Goal: Task Accomplishment & Management: Complete application form

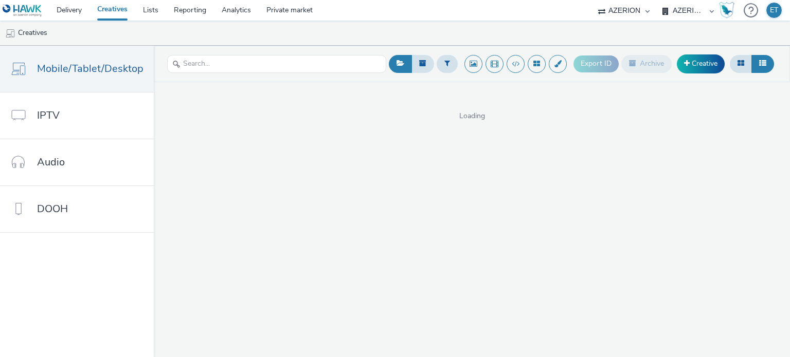
select select "79162ed7-0017-4339-93b0-3399b708648f"
click at [696, 67] on link "Creative" at bounding box center [701, 64] width 48 height 19
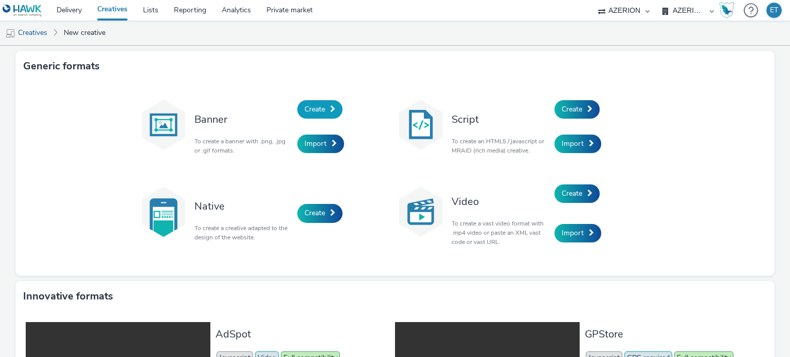
click at [313, 112] on span "Create" at bounding box center [314, 109] width 21 height 10
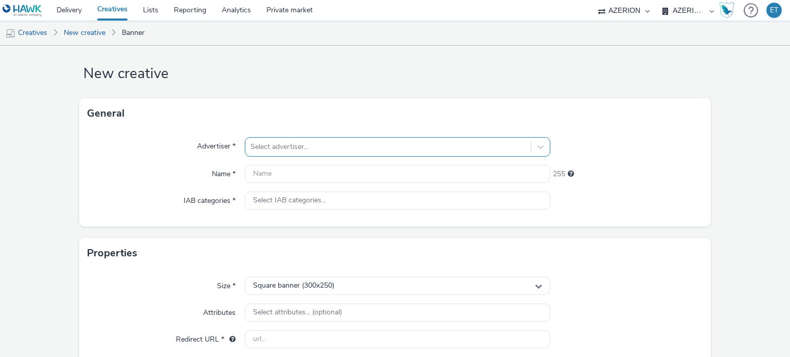
click at [335, 152] on div "Select advertiser..." at bounding box center [387, 147] width 285 height 16
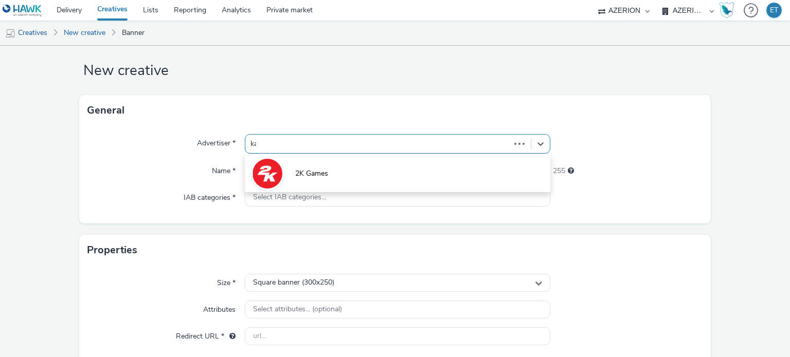
type input "kau"
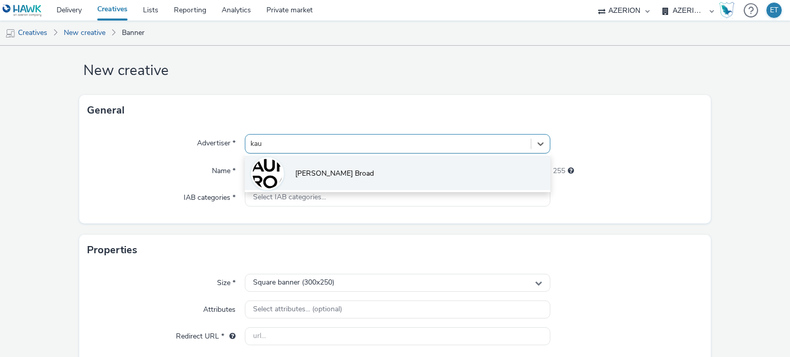
click at [336, 164] on li "[PERSON_NAME] Broad" at bounding box center [397, 173] width 305 height 34
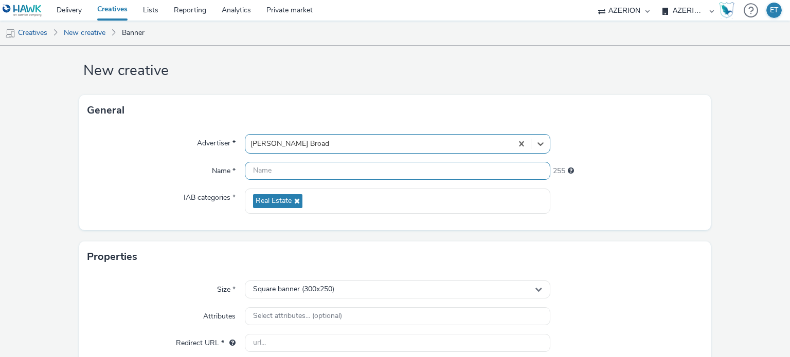
drag, startPoint x: 275, startPoint y: 179, endPoint x: 278, endPoint y: 175, distance: 5.5
click at [276, 178] on div at bounding box center [397, 171] width 305 height 19
click at [279, 174] on input "text" at bounding box center [397, 171] width 305 height 18
paste input "Kaufman_Audresselles"
type input "Kaufman_Audresselles_320x480_07.10.2025"
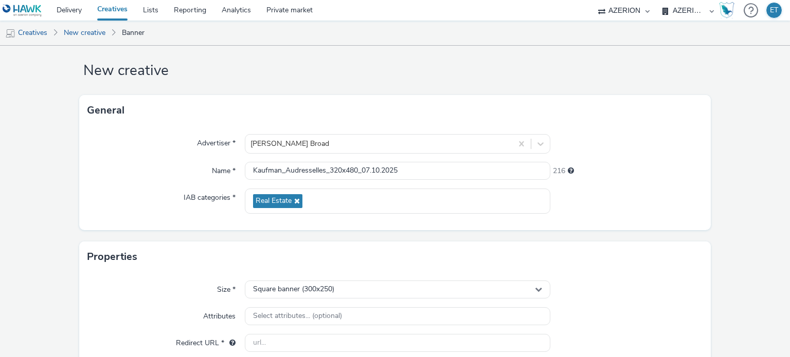
click at [56, 233] on form "New creative General Advertiser * [PERSON_NAME] Broad Name * Kaufman_Audressell…" at bounding box center [395, 280] width 790 height 497
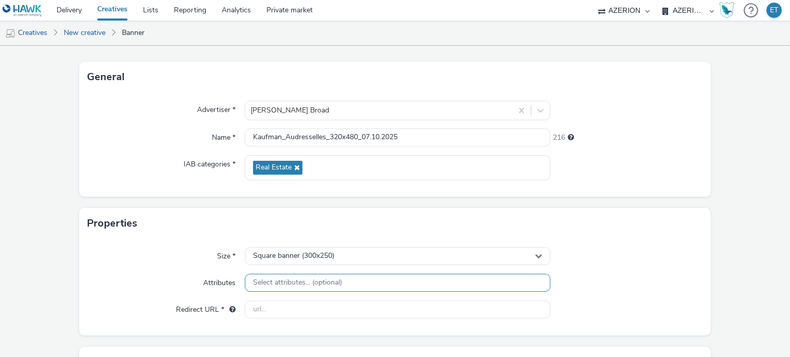
scroll to position [116, 0]
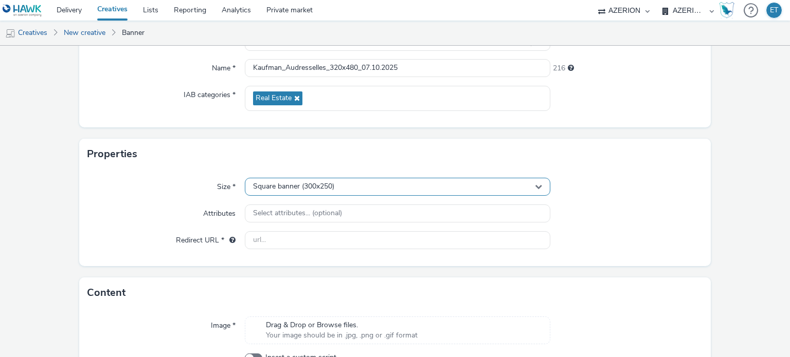
click at [278, 192] on div "Square banner (300x250)" at bounding box center [397, 187] width 305 height 18
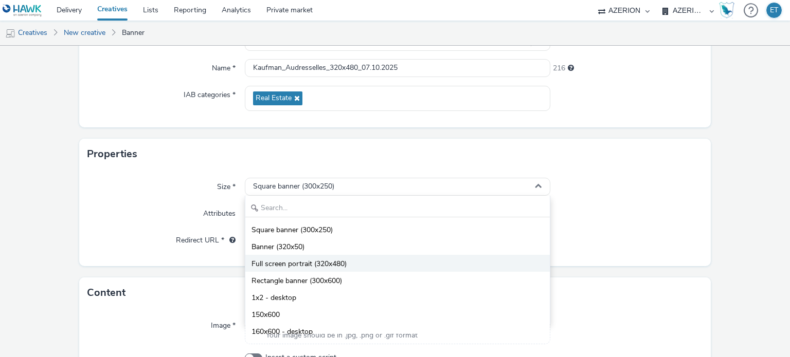
click at [284, 261] on span "Full screen portrait (320x480)" at bounding box center [298, 264] width 95 height 10
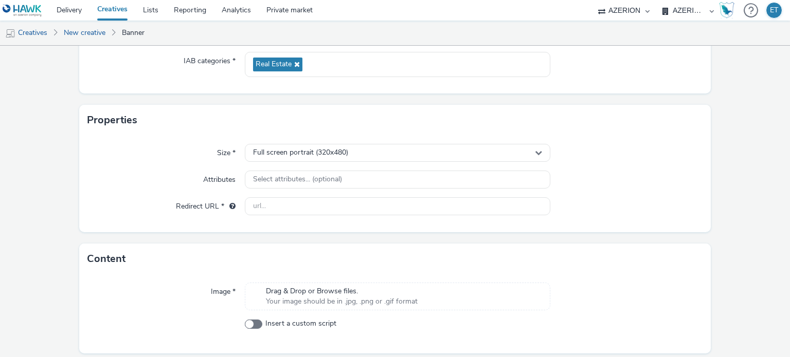
scroll to position [168, 0]
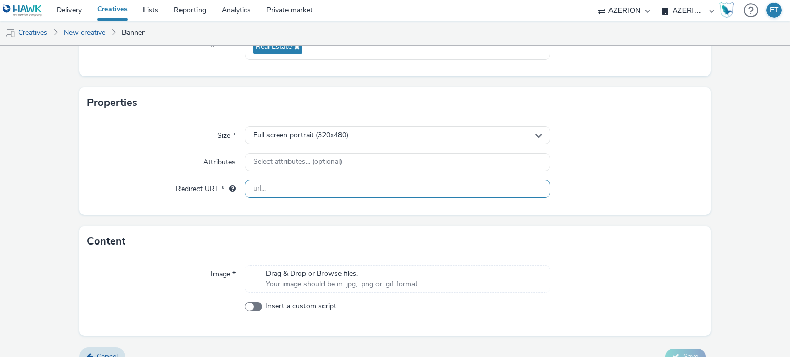
click at [326, 185] on input "text" at bounding box center [397, 189] width 305 height 18
paste input "[DOMAIN_NAME]"
click at [302, 277] on div "Drag & Drop or Browse files. Your image should be in .jpg, .png or .gif format" at bounding box center [397, 279] width 305 height 28
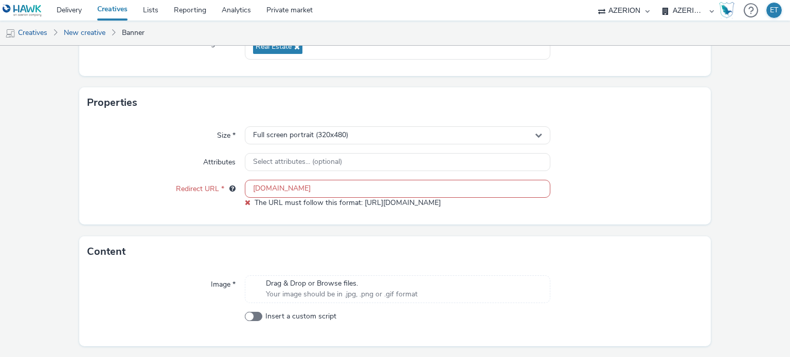
click at [248, 186] on input "[DOMAIN_NAME]" at bounding box center [397, 189] width 305 height 18
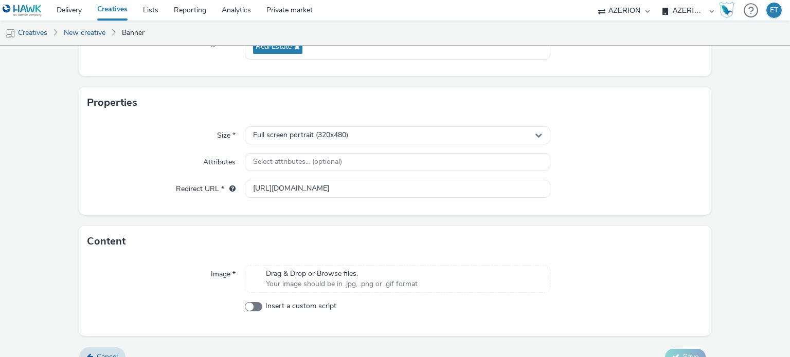
click at [71, 224] on form "New creative General Advertiser * [PERSON_NAME] Broad Name * Kaufman_Audressell…" at bounding box center [395, 126] width 790 height 497
drag, startPoint x: 341, startPoint y: 187, endPoint x: 93, endPoint y: 196, distance: 249.1
click at [93, 196] on div "Redirect URL * [URL][DOMAIN_NAME]" at bounding box center [395, 189] width 616 height 19
paste input "[DOMAIN_NAME][URL]"
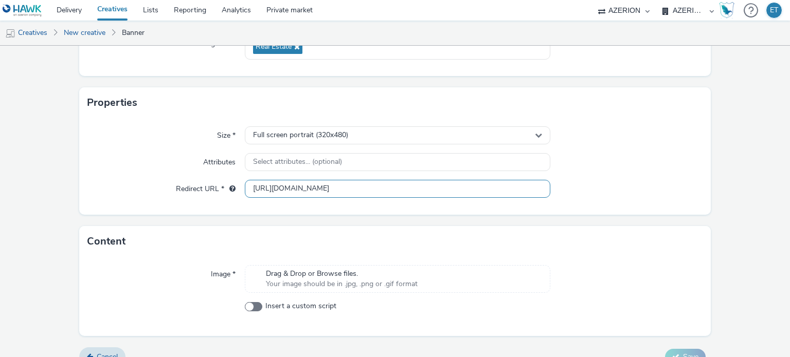
type input "[URL][DOMAIN_NAME]"
click at [179, 235] on div "Content" at bounding box center [395, 241] width 632 height 31
click at [329, 284] on span "Your image should be in .jpg, .png or .gif format" at bounding box center [342, 284] width 152 height 10
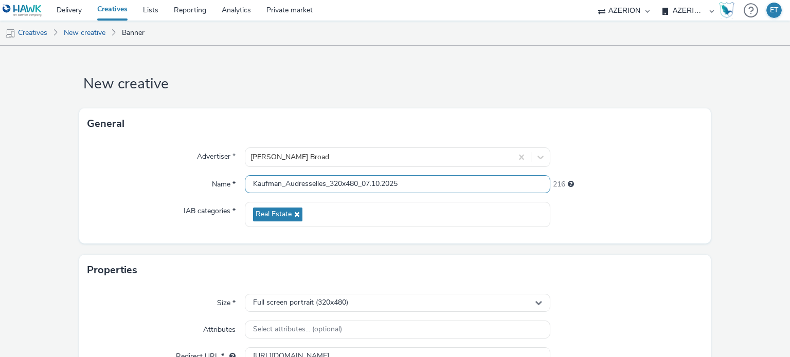
click at [342, 184] on input "Kaufman_Audresselles_320x480_07.10.2025" at bounding box center [397, 184] width 305 height 18
click at [778, 183] on form "New creative General Advertiser * [PERSON_NAME] Broad Name * Kaufman_Audressell…" at bounding box center [395, 301] width 790 height 511
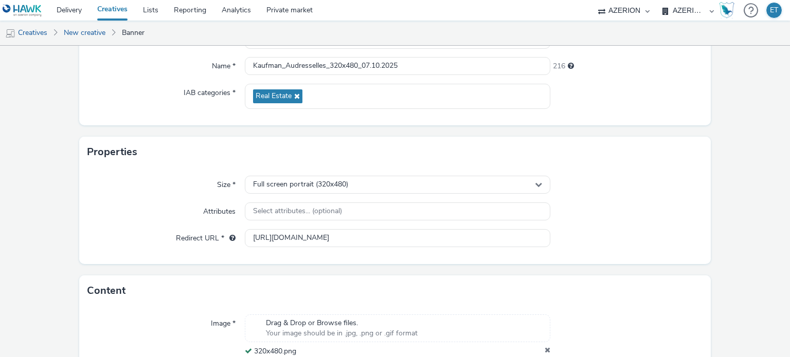
scroll to position [199, 0]
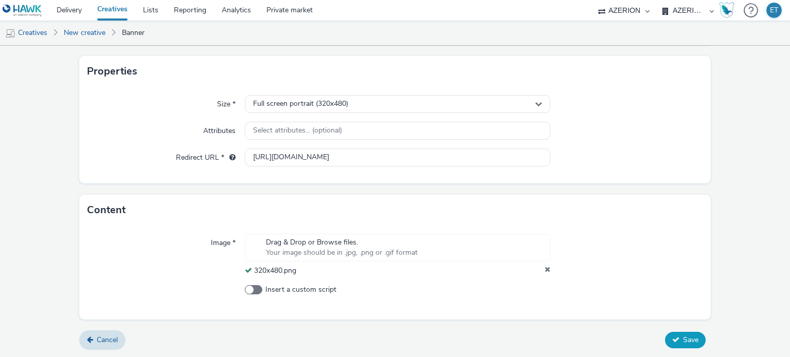
click at [665, 337] on button "Save" at bounding box center [685, 340] width 41 height 16
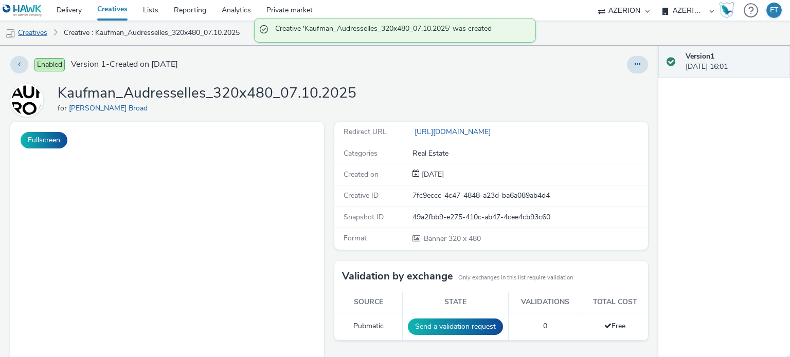
click at [31, 24] on link "Creatives" at bounding box center [26, 33] width 52 height 25
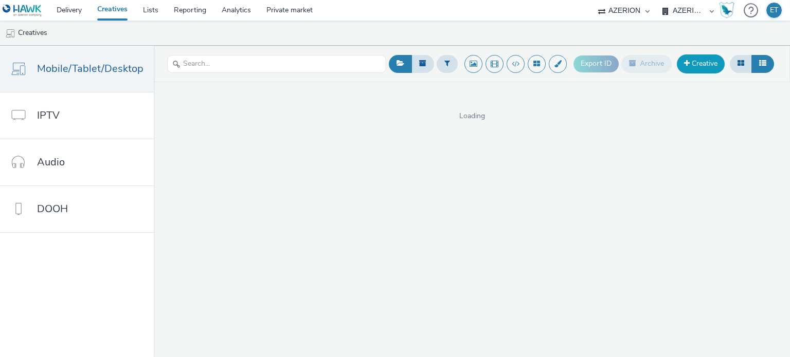
click at [703, 65] on link "Creative" at bounding box center [701, 64] width 48 height 19
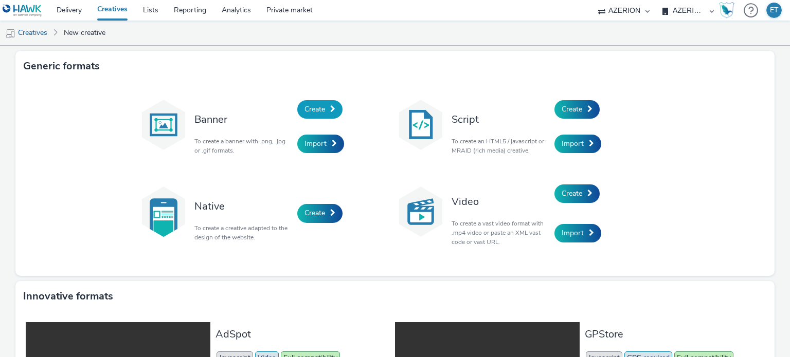
click at [309, 113] on span "Create" at bounding box center [314, 109] width 21 height 10
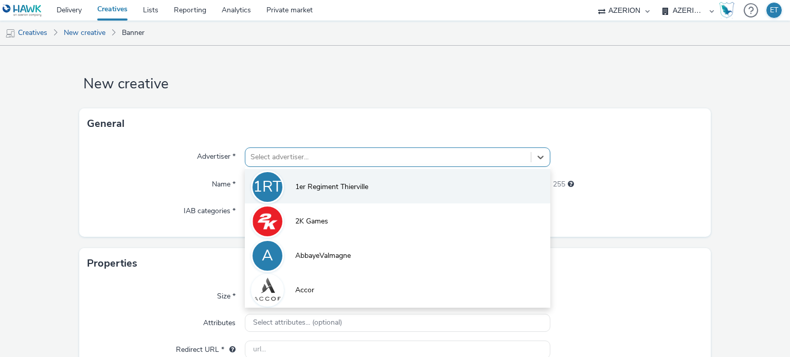
click at [337, 161] on div "option 1er Regiment Thierville focused, 1 of 10. 10 results available. Use Up a…" at bounding box center [397, 158] width 305 height 20
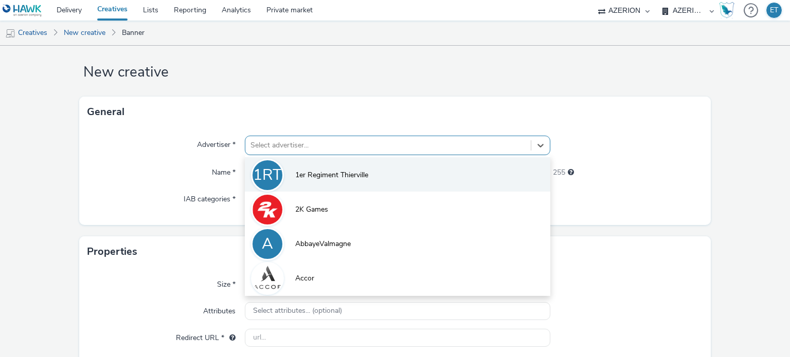
scroll to position [13, 0]
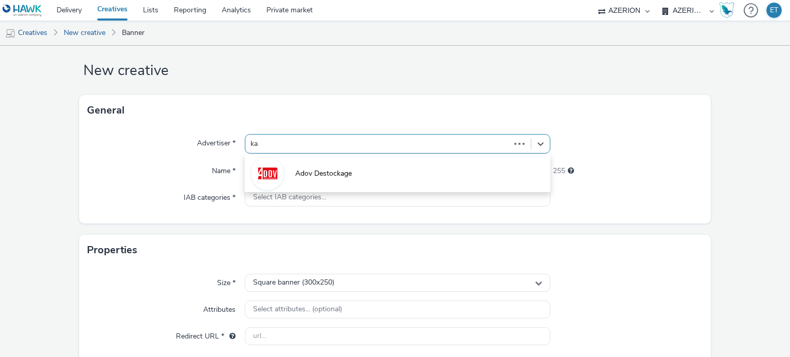
type input "kau"
click at [337, 161] on li "[PERSON_NAME] Broad" at bounding box center [397, 173] width 305 height 34
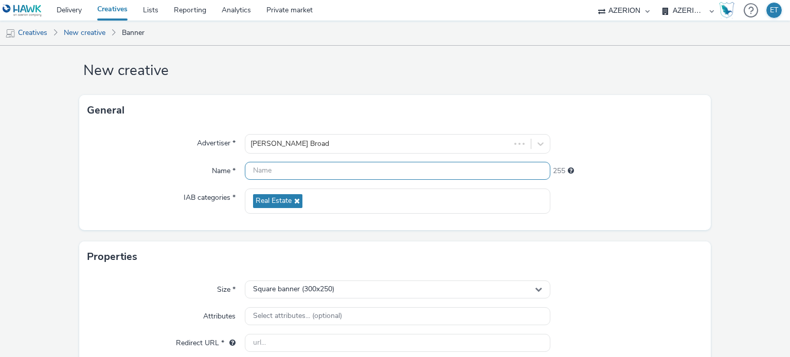
click at [332, 162] on input "text" at bounding box center [397, 171] width 305 height 18
paste input "Kaufman_Audresselles_320x480_07.10.2025"
click at [335, 168] on input "Kaufman_Audresselles_320x480_07.10.2025" at bounding box center [397, 171] width 305 height 18
click at [353, 169] on input "Kaufman_Audresselles_300x480_07.10.2025" at bounding box center [397, 171] width 305 height 18
type input "Kaufman_Audresselles_300x250_07.10.2025"
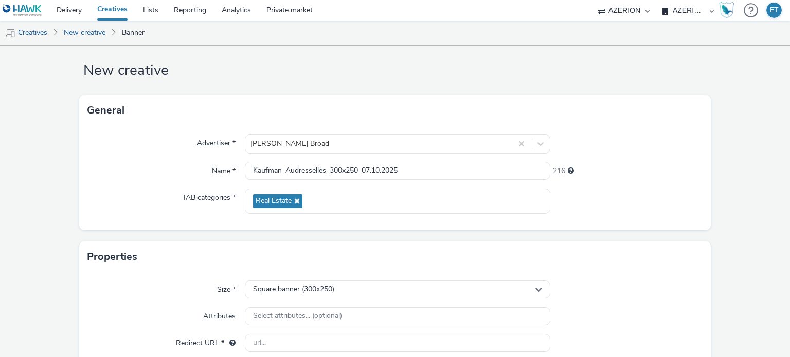
click at [76, 209] on form "New creative General Advertiser * [PERSON_NAME] Broad Name * Kaufman_Audressell…" at bounding box center [395, 280] width 790 height 497
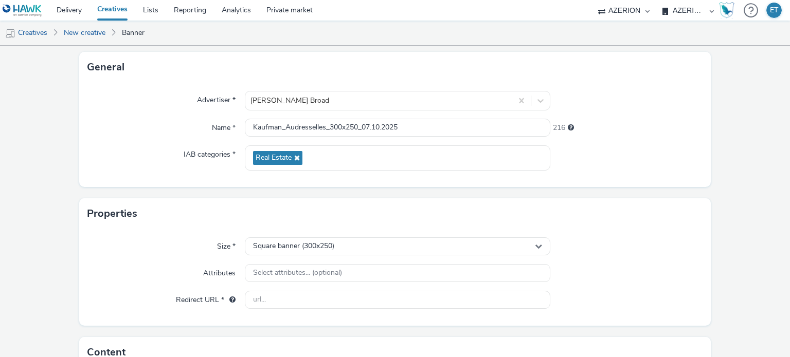
scroll to position [116, 0]
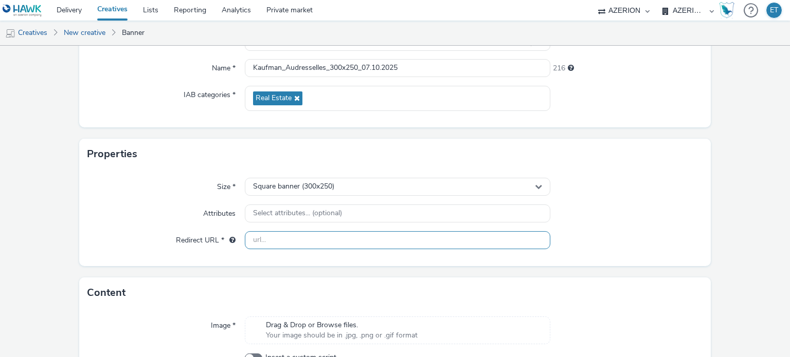
click at [322, 237] on input "text" at bounding box center [397, 240] width 305 height 18
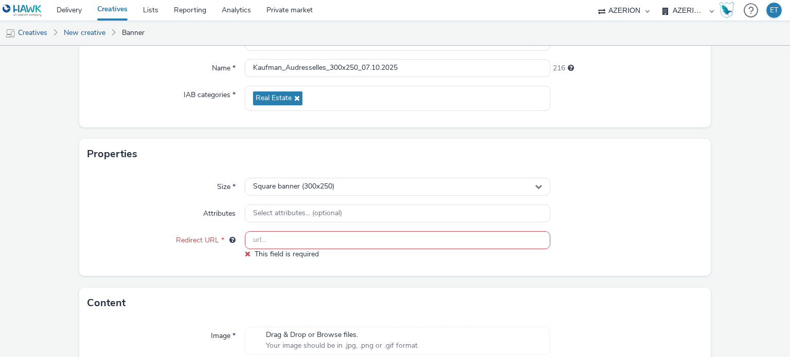
paste input "[URL][DOMAIN_NAME]"
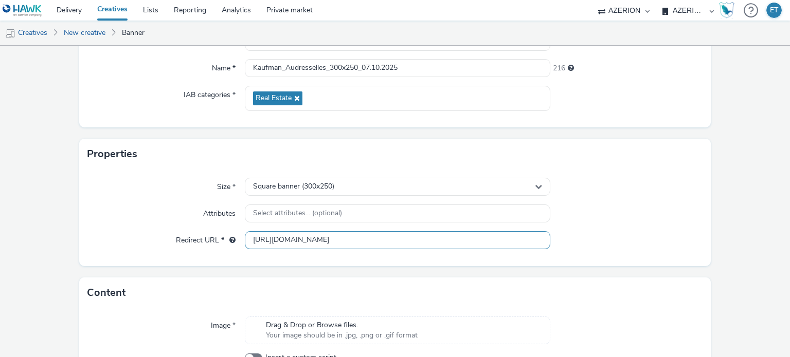
type input "[URL][DOMAIN_NAME]"
click at [35, 271] on form "New creative General Advertiser * [PERSON_NAME] Broad Name * Kaufman_Audressell…" at bounding box center [395, 178] width 790 height 497
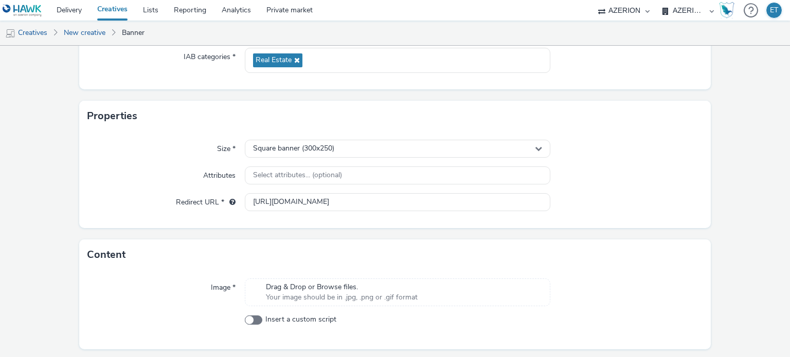
scroll to position [184, 0]
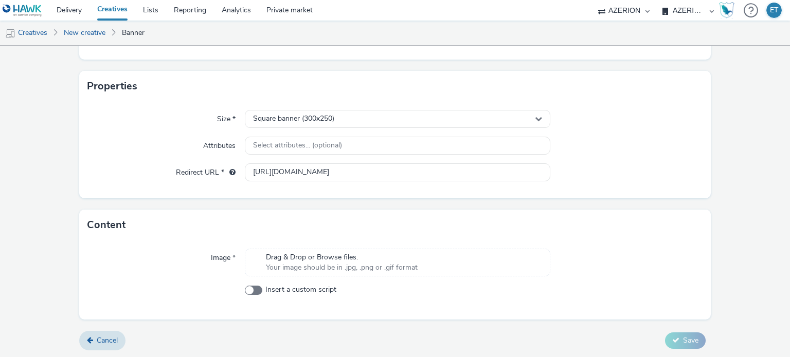
click at [283, 259] on span "Drag & Drop or Browse files." at bounding box center [342, 257] width 152 height 10
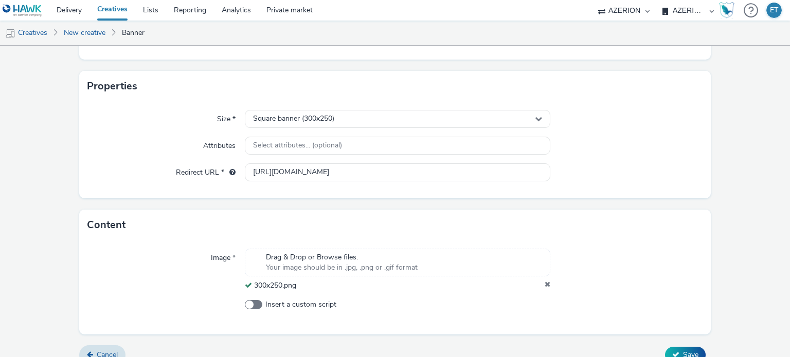
scroll to position [199, 0]
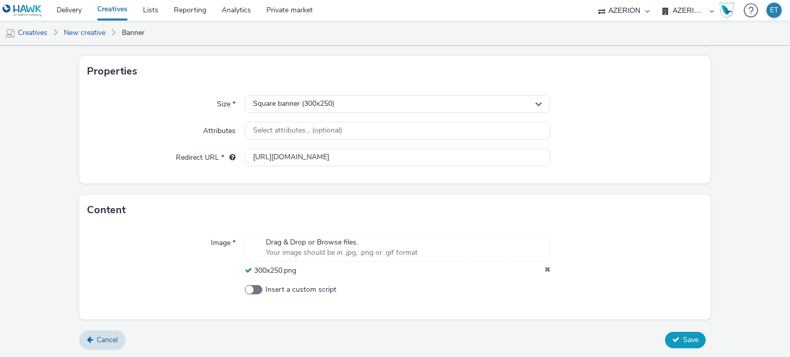
click at [674, 343] on button "Save" at bounding box center [685, 340] width 41 height 16
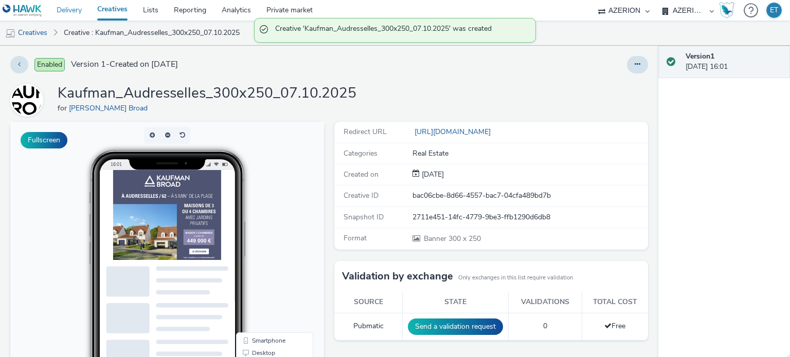
click at [69, 12] on link "Delivery" at bounding box center [69, 10] width 41 height 21
